Goal: Book appointment/travel/reservation

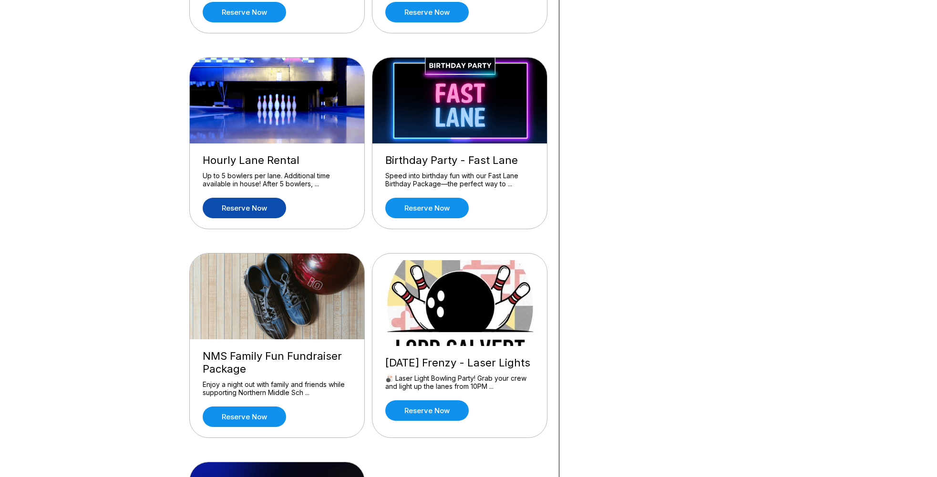
scroll to position [438, 0]
click at [249, 205] on link "Reserve now" at bounding box center [244, 207] width 83 height 20
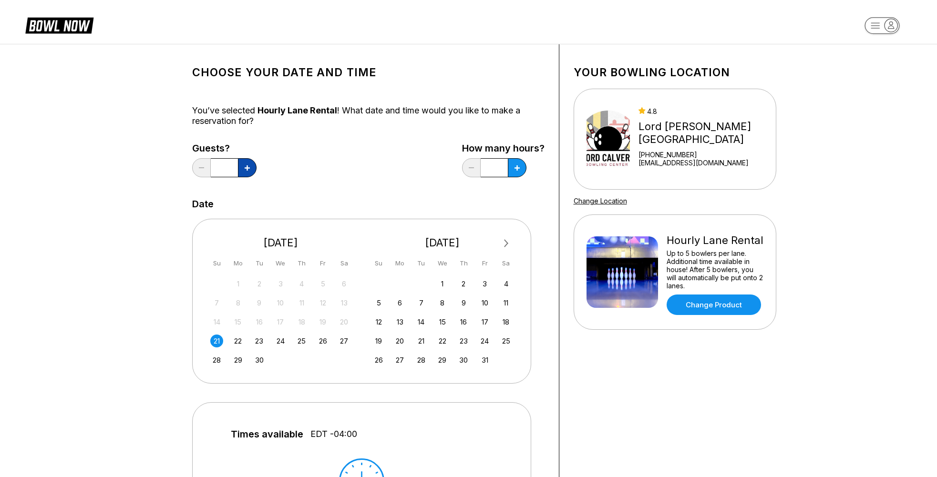
click at [248, 175] on button at bounding box center [247, 167] width 19 height 19
type input "*"
click at [514, 172] on button at bounding box center [517, 167] width 19 height 19
click at [472, 165] on button at bounding box center [471, 167] width 19 height 19
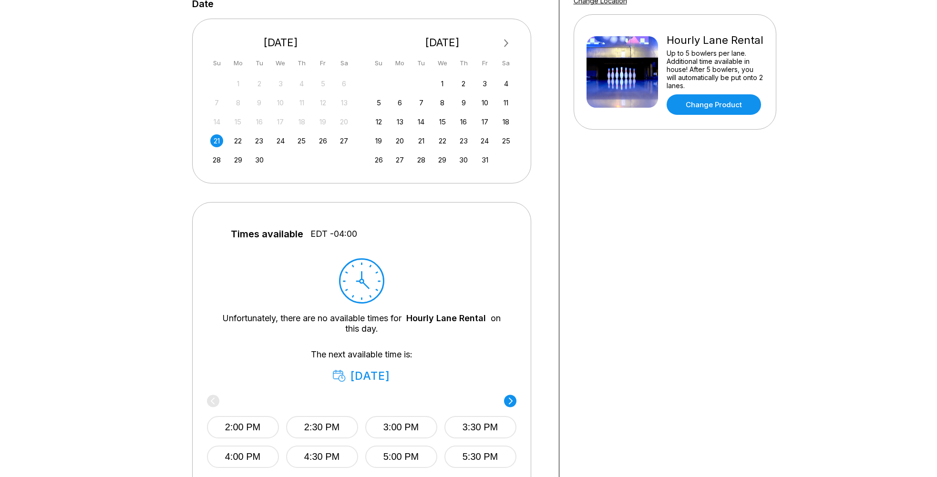
scroll to position [204, 0]
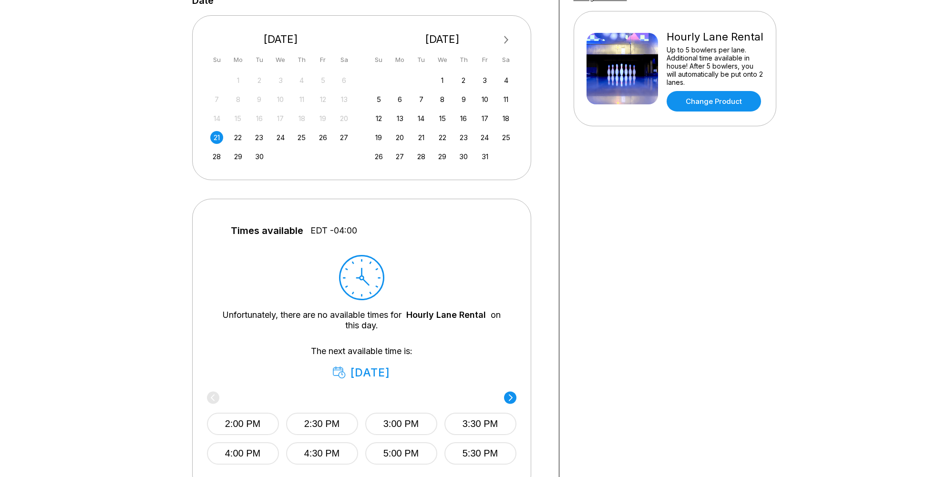
click at [214, 135] on div "21" at bounding box center [216, 137] width 13 height 13
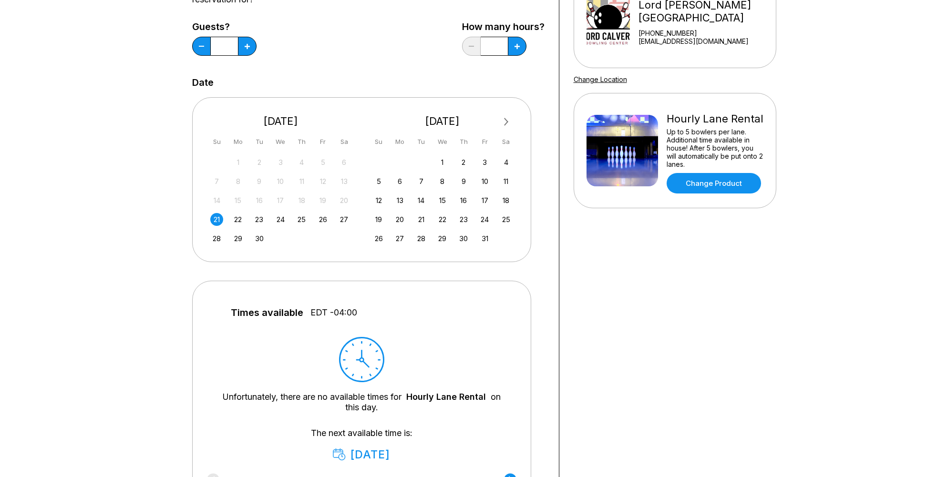
scroll to position [94, 0]
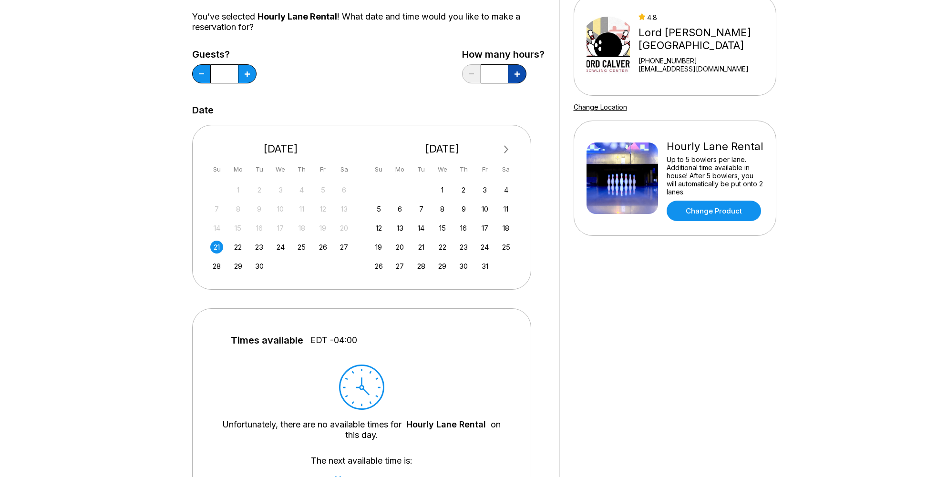
click at [517, 80] on button at bounding box center [517, 73] width 19 height 19
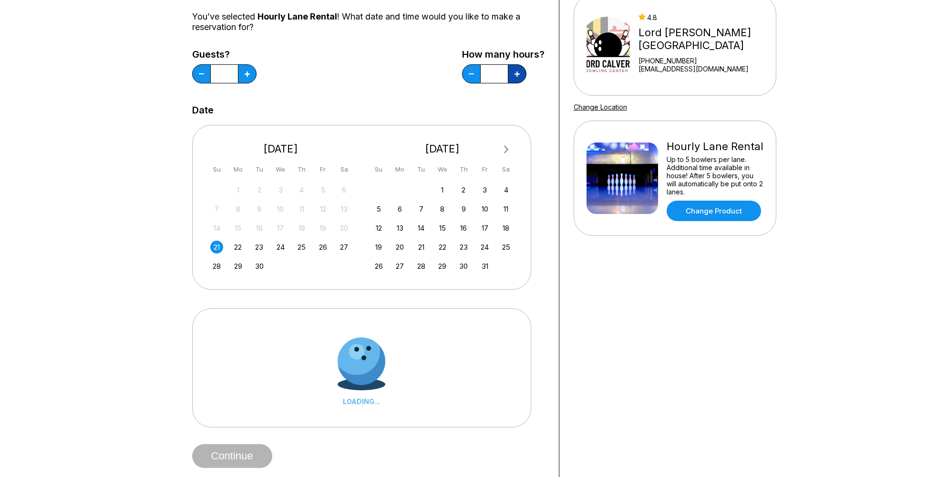
click at [517, 80] on button at bounding box center [517, 73] width 19 height 19
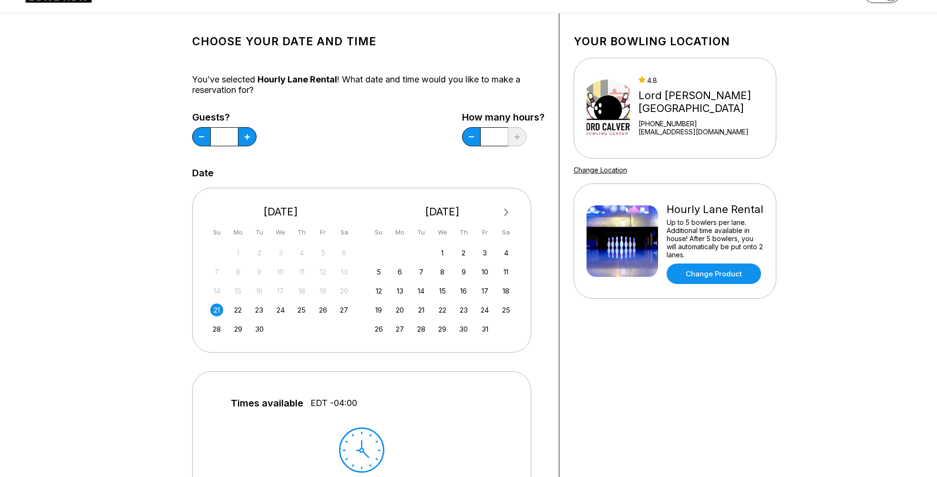
scroll to position [0, 0]
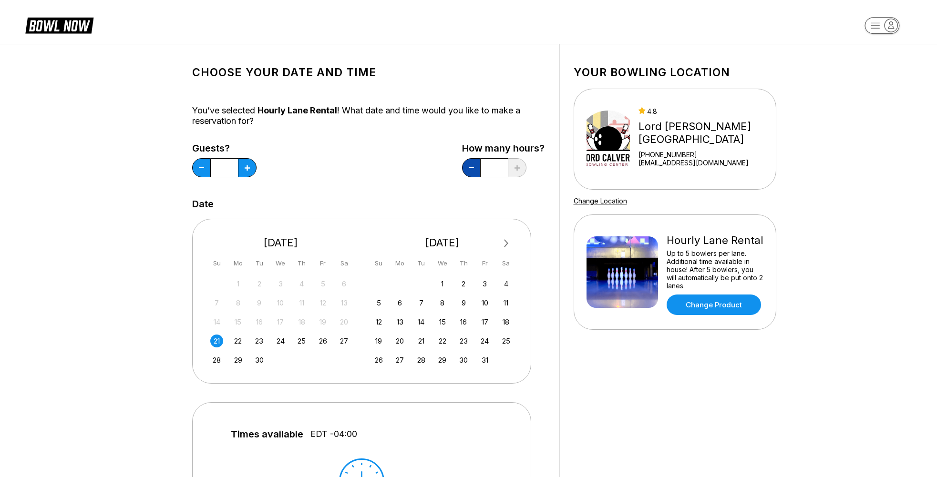
click at [474, 168] on button at bounding box center [471, 167] width 19 height 19
type input "***"
